Goal: Check status: Check status

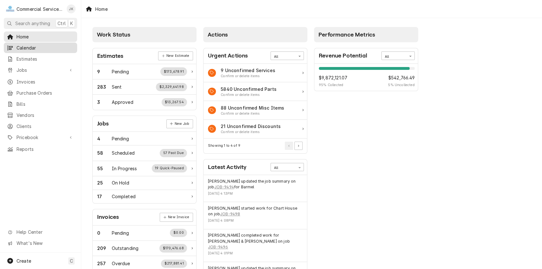
click at [41, 50] on link "Calendar" at bounding box center [40, 48] width 73 height 10
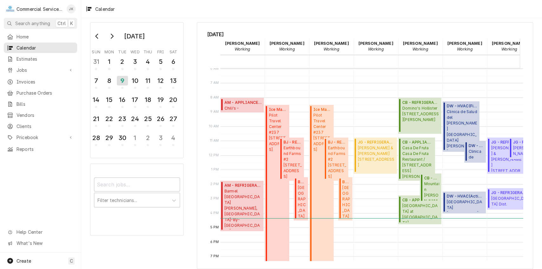
scroll to position [13, 0]
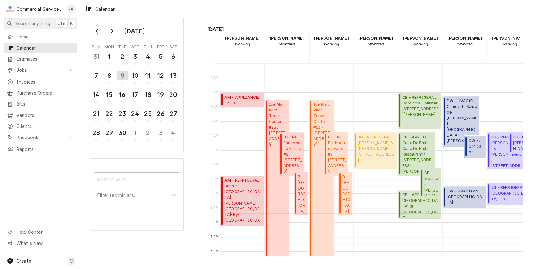
click at [475, 151] on span "Clinica de Salud del Valle de Salinas Plaza - TAMC SUITE B / 55 Plaza Cir, Sali…" at bounding box center [476, 149] width 16 height 12
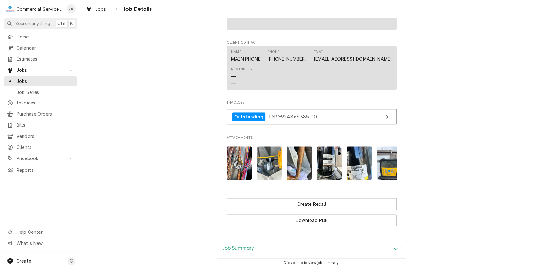
scroll to position [491, 0]
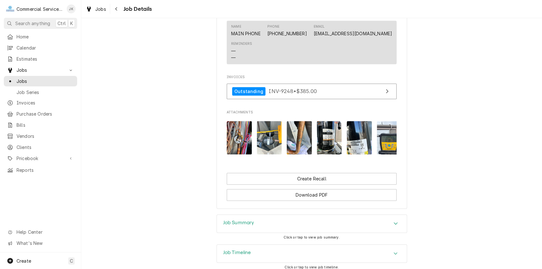
click at [238, 143] on img "Attachments" at bounding box center [239, 137] width 25 height 33
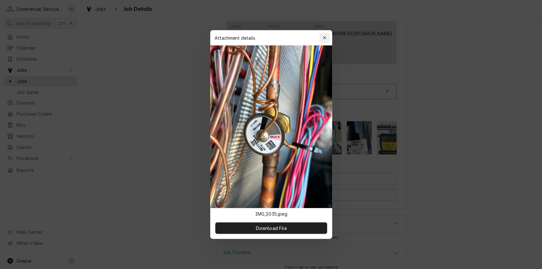
click at [322, 35] on div "button" at bounding box center [324, 38] width 6 height 6
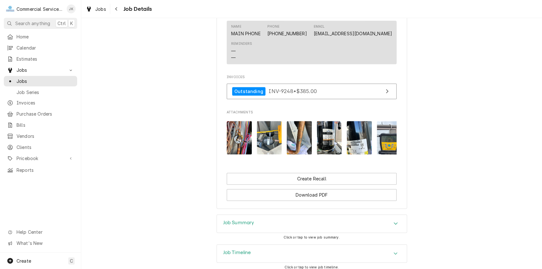
click at [270, 147] on img "Attachments" at bounding box center [269, 137] width 25 height 33
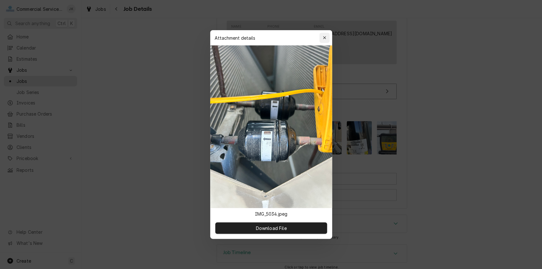
click at [325, 38] on icon "button" at bounding box center [324, 37] width 3 height 3
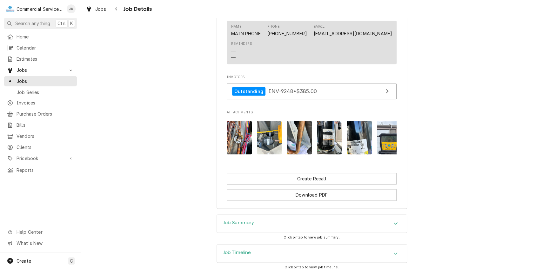
click at [301, 146] on img "Attachments" at bounding box center [299, 137] width 25 height 33
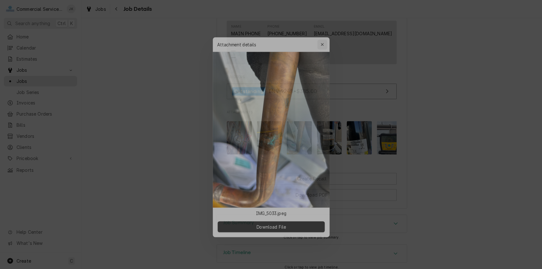
click at [325, 34] on button "button" at bounding box center [324, 38] width 10 height 10
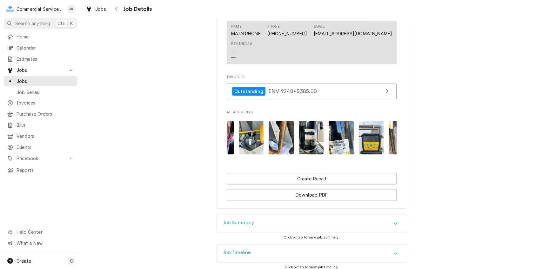
scroll to position [0, 40]
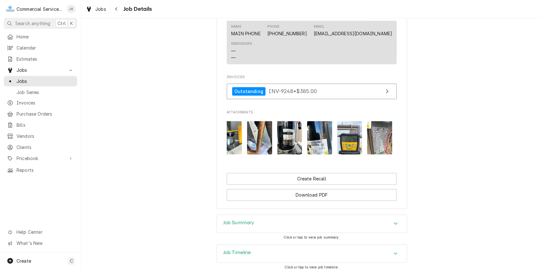
click at [349, 149] on img "Attachments" at bounding box center [349, 137] width 25 height 33
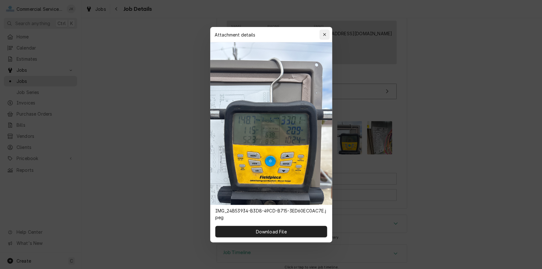
click at [320, 33] on button "button" at bounding box center [324, 35] width 10 height 10
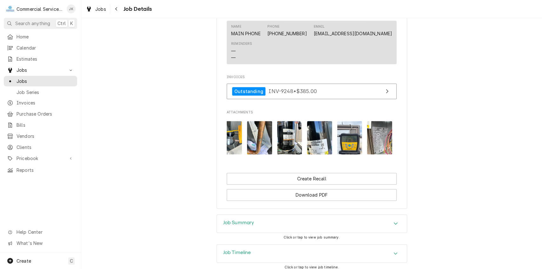
click at [376, 148] on img "Attachments" at bounding box center [379, 137] width 25 height 33
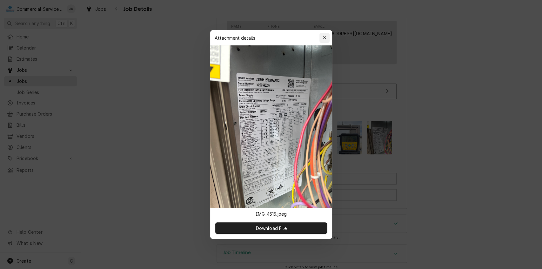
click at [325, 37] on icon "button" at bounding box center [324, 37] width 3 height 3
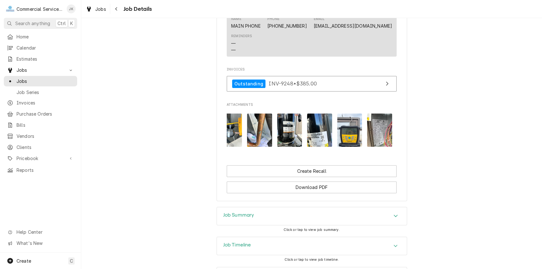
scroll to position [523, 0]
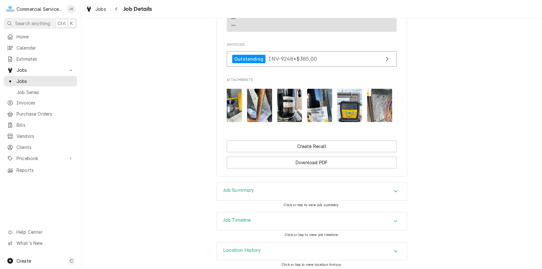
click at [250, 193] on h3 "Job Summary" at bounding box center [238, 190] width 31 height 6
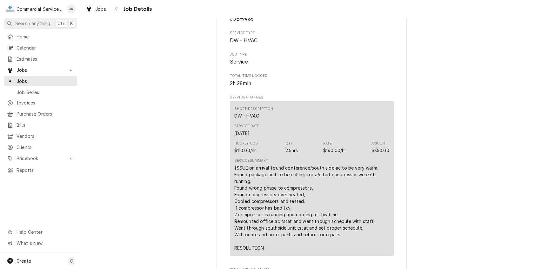
scroll to position [776, 0]
